Goal: Task Accomplishment & Management: Manage account settings

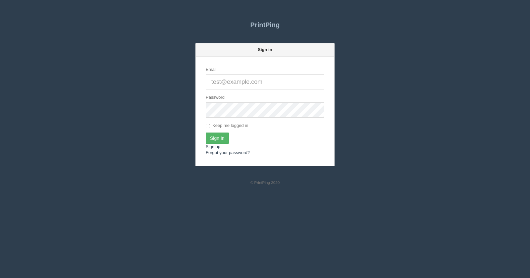
type input "[EMAIL_ADDRESS][DOMAIN_NAME]"
click at [218, 134] on input "Sign In" at bounding box center [217, 137] width 23 height 11
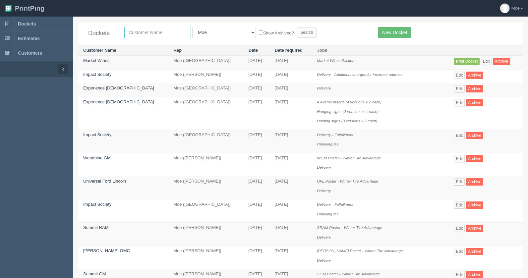
click at [141, 32] on input "text" at bounding box center [157, 32] width 67 height 11
type input "summit gm"
click at [296, 32] on input "Search" at bounding box center [306, 32] width 20 height 10
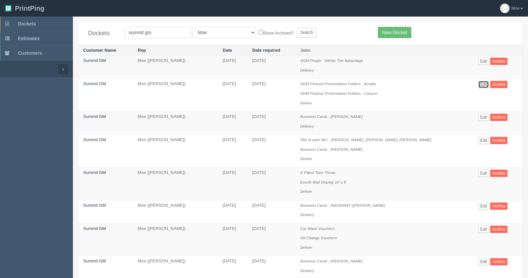
click at [482, 84] on link "Edit" at bounding box center [483, 84] width 11 height 7
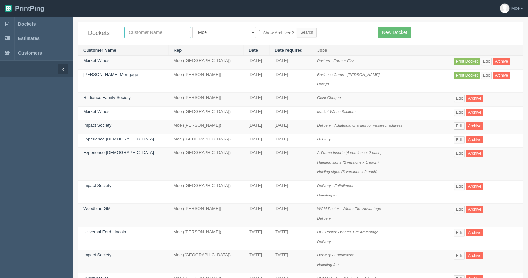
click at [161, 31] on input "text" at bounding box center [157, 32] width 67 height 11
drag, startPoint x: 169, startPoint y: 34, endPoint x: 0, endPoint y: 21, distance: 169.7
type input "nissan"
click at [296, 33] on input "Search" at bounding box center [306, 32] width 20 height 10
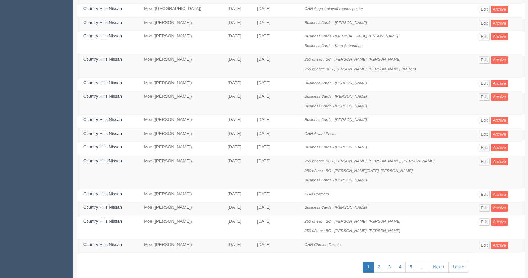
scroll to position [249, 0]
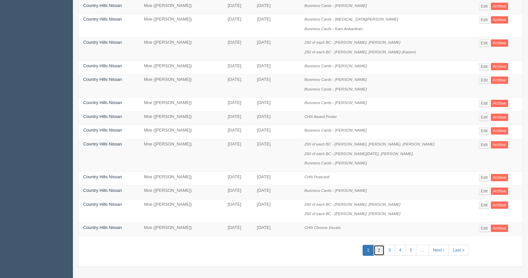
click at [375, 249] on link "2" at bounding box center [378, 250] width 11 height 11
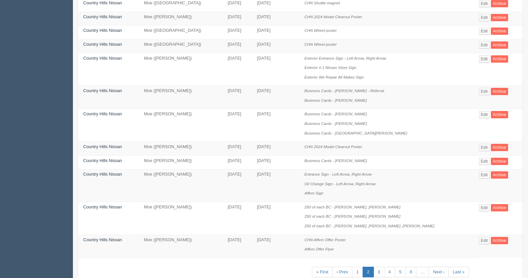
scroll to position [286, 0]
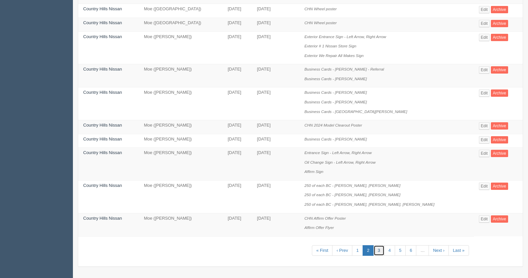
click at [373, 250] on link "3" at bounding box center [378, 250] width 11 height 11
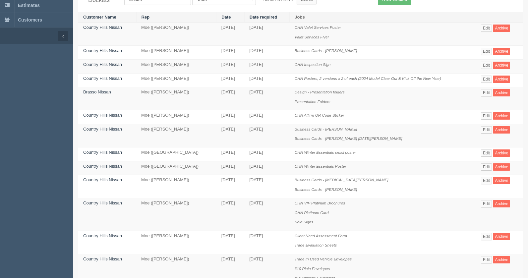
scroll to position [66, 0]
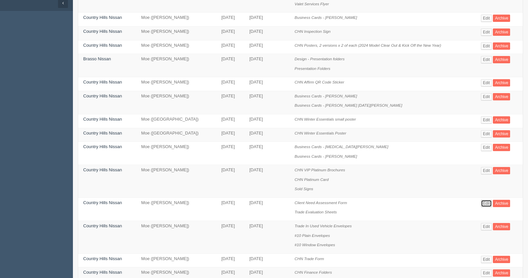
click at [487, 205] on link "Edit" at bounding box center [485, 203] width 11 height 7
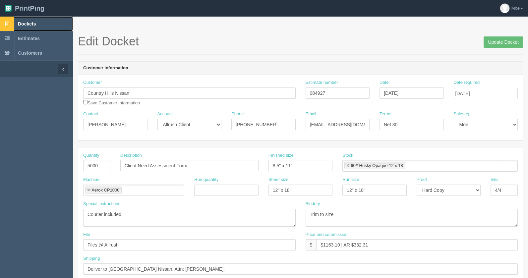
click at [32, 23] on span "Dockets" at bounding box center [27, 23] width 18 height 5
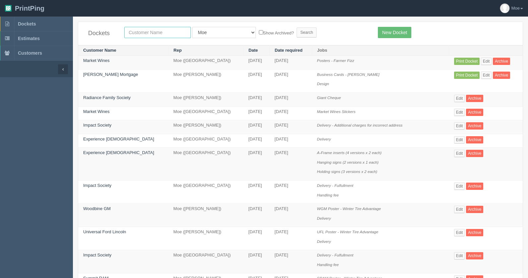
click at [146, 31] on input "text" at bounding box center [157, 32] width 67 height 11
drag, startPoint x: 160, startPoint y: 35, endPoint x: 166, endPoint y: 34, distance: 6.0
click at [161, 35] on input "Canadian con" at bounding box center [157, 32] width 67 height 11
type input "[DEMOGRAPHIC_DATA] const"
click at [296, 32] on input "Search" at bounding box center [306, 32] width 20 height 10
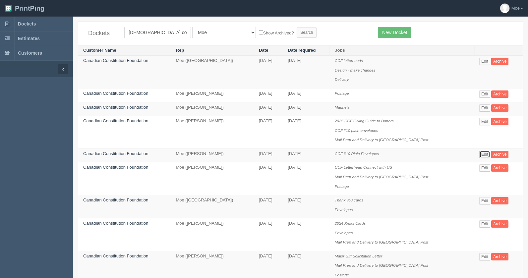
click at [479, 153] on link "Edit" at bounding box center [484, 154] width 11 height 7
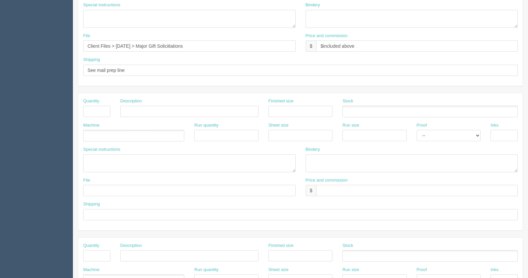
scroll to position [66, 0]
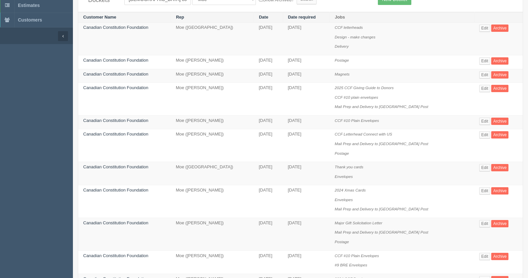
scroll to position [66, 0]
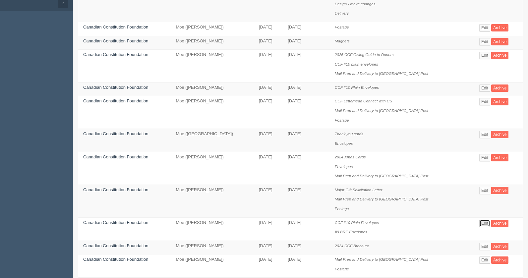
click at [479, 224] on link "Edit" at bounding box center [484, 223] width 11 height 7
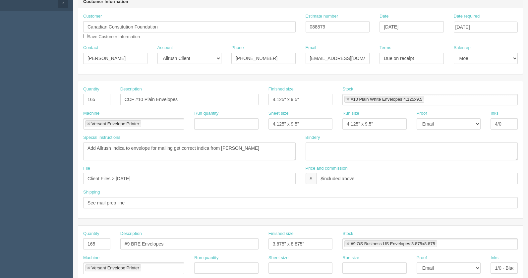
scroll to position [33, 0]
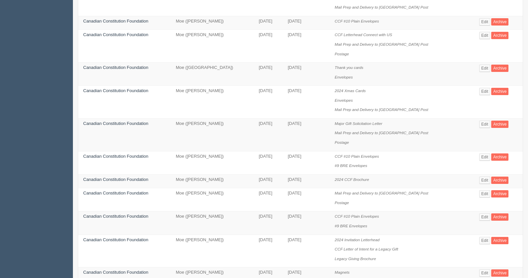
scroll to position [166, 0]
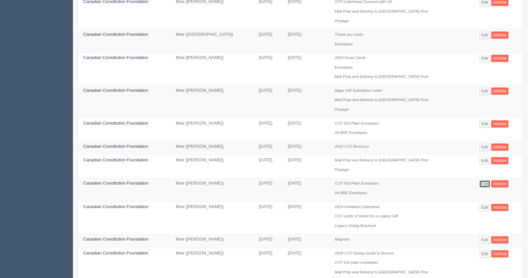
click at [479, 185] on link "Edit" at bounding box center [484, 183] width 11 height 7
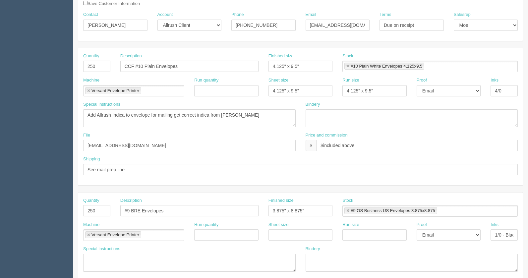
scroll to position [166, 0]
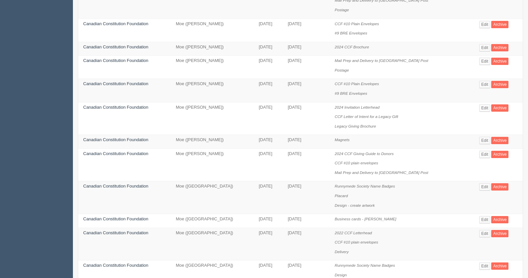
scroll to position [199, 0]
